Goal: Submit feedback/report problem

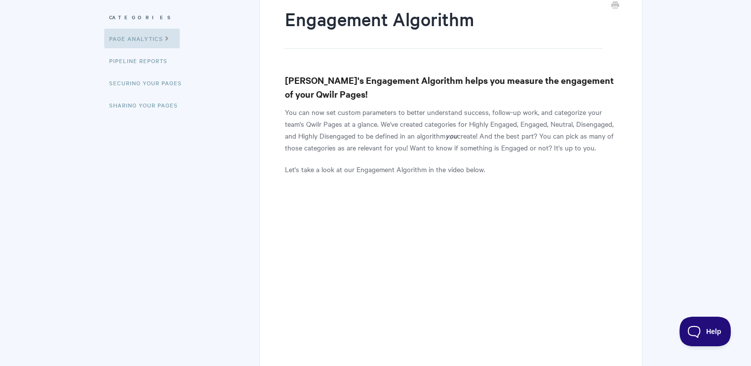
scroll to position [148, 0]
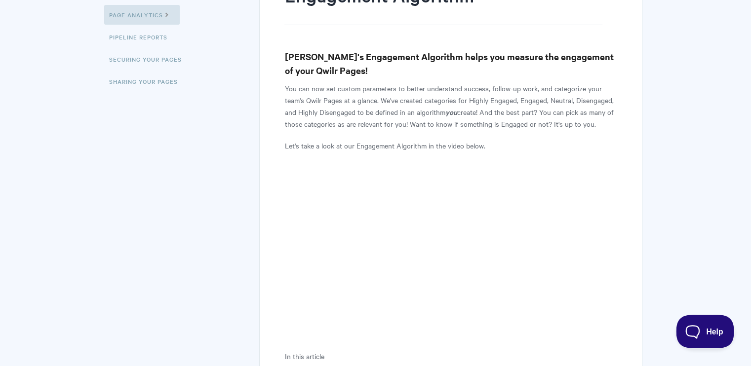
click at [710, 332] on span "Help" at bounding box center [701, 329] width 51 height 7
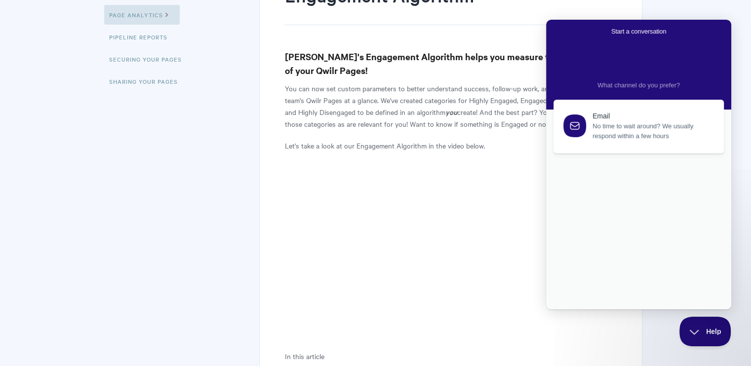
scroll to position [0, 0]
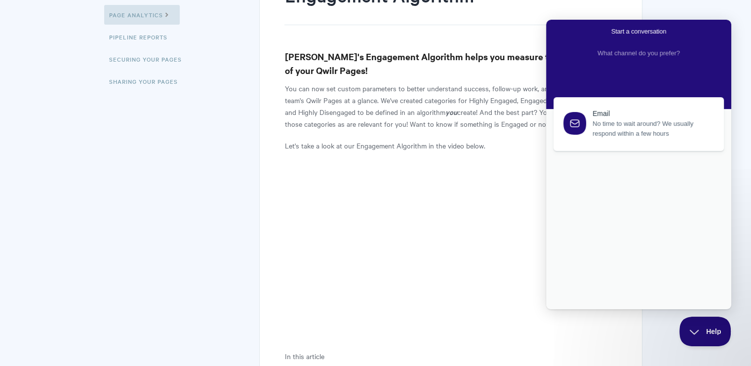
click at [579, 125] on icon at bounding box center [574, 123] width 9 height 8
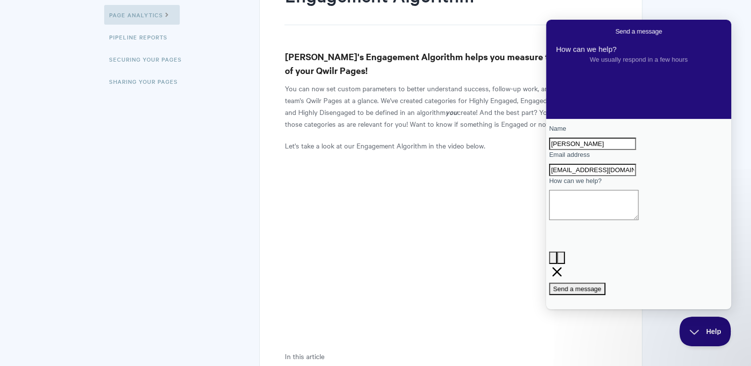
click at [581, 220] on textarea "How can we help?" at bounding box center [593, 205] width 89 height 30
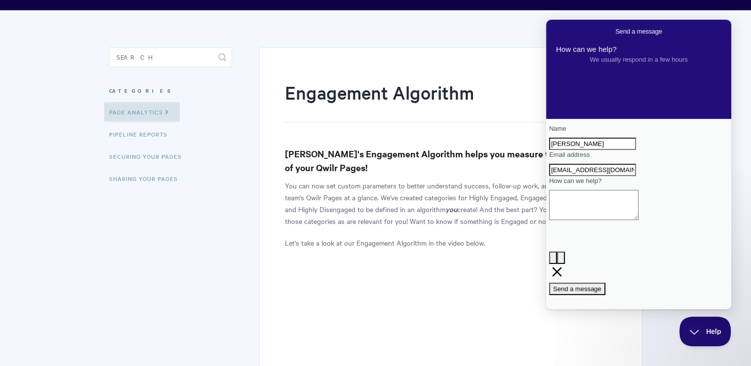
scroll to position [99, 0]
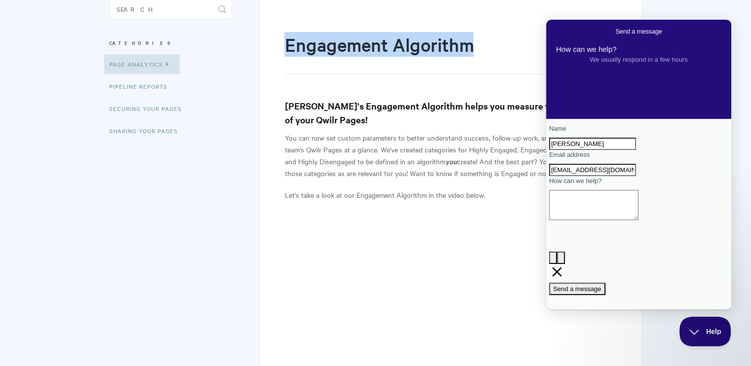
drag, startPoint x: 283, startPoint y: 47, endPoint x: 520, endPoint y: 69, distance: 238.0
copy h1 "Engagement Algorithm"
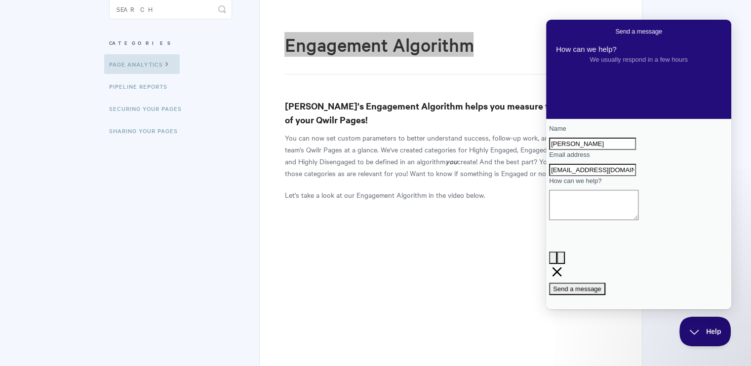
click at [609, 220] on textarea "How can we help?" at bounding box center [593, 205] width 89 height 30
paste textarea "Engagement Algorithm"
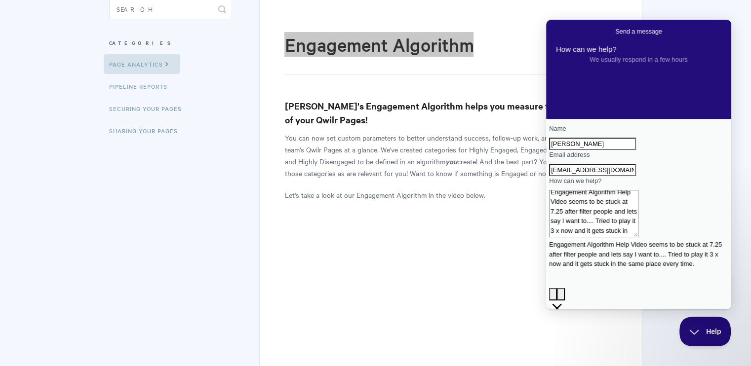
scroll to position [148, 0]
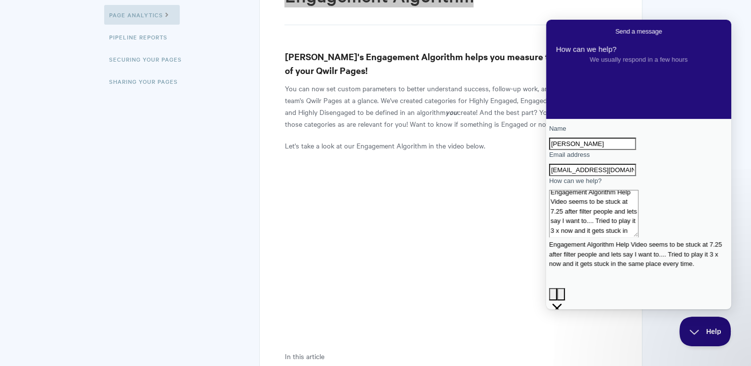
type textarea "Engagement Algorithm Help Video seems to be stuck at 7.25 after filter people a…"
click at [557, 288] on button "image-plus" at bounding box center [553, 294] width 8 height 13
type input "C:\fakepath\Screenshot [DATE] 092430.png"
click at [601, 334] on span "Send a message" at bounding box center [577, 337] width 48 height 7
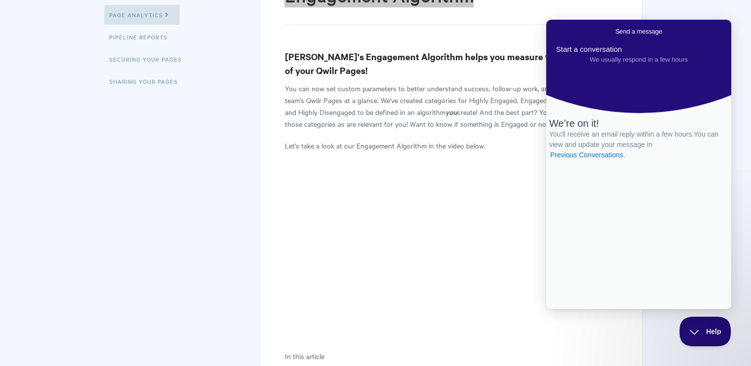
click at [615, 30] on span "Go back" at bounding box center [615, 31] width 0 height 7
